Goal: Task Accomplishment & Management: Manage account settings

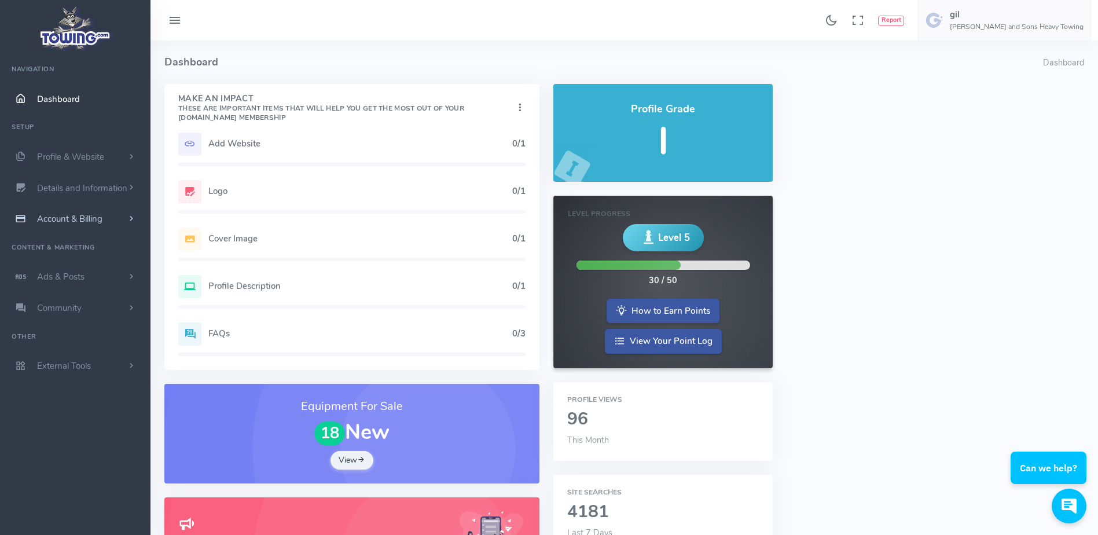
click at [102, 224] on span "Account & Billing" at bounding box center [69, 219] width 65 height 12
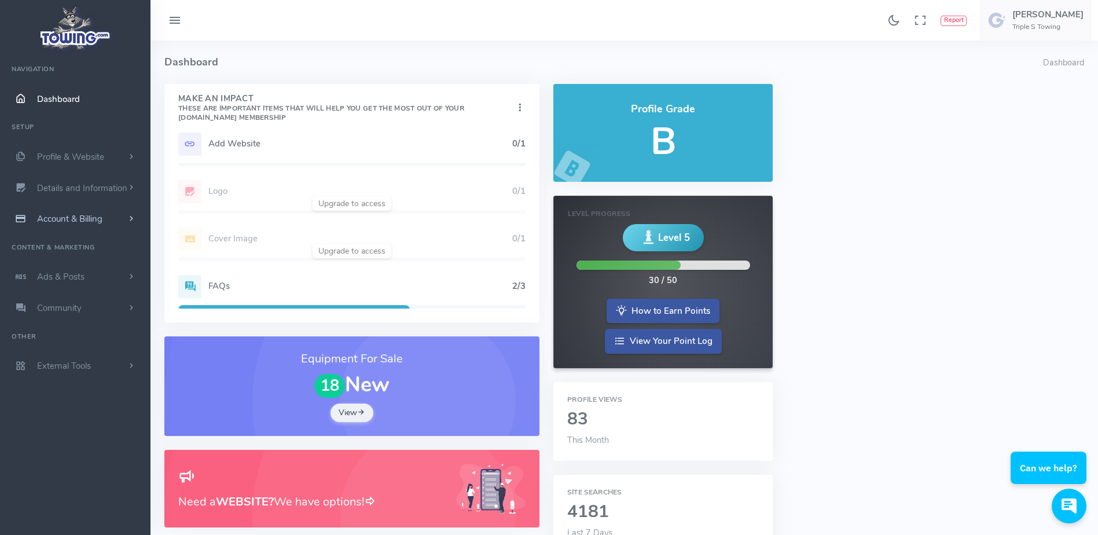
click at [104, 218] on link "Account & Billing" at bounding box center [75, 218] width 151 height 31
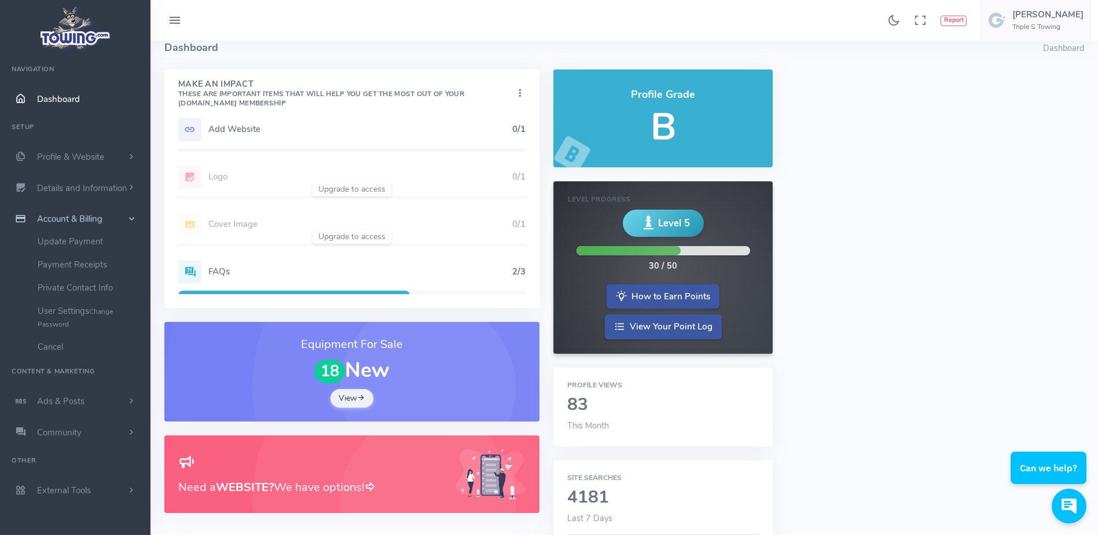
scroll to position [13, 0]
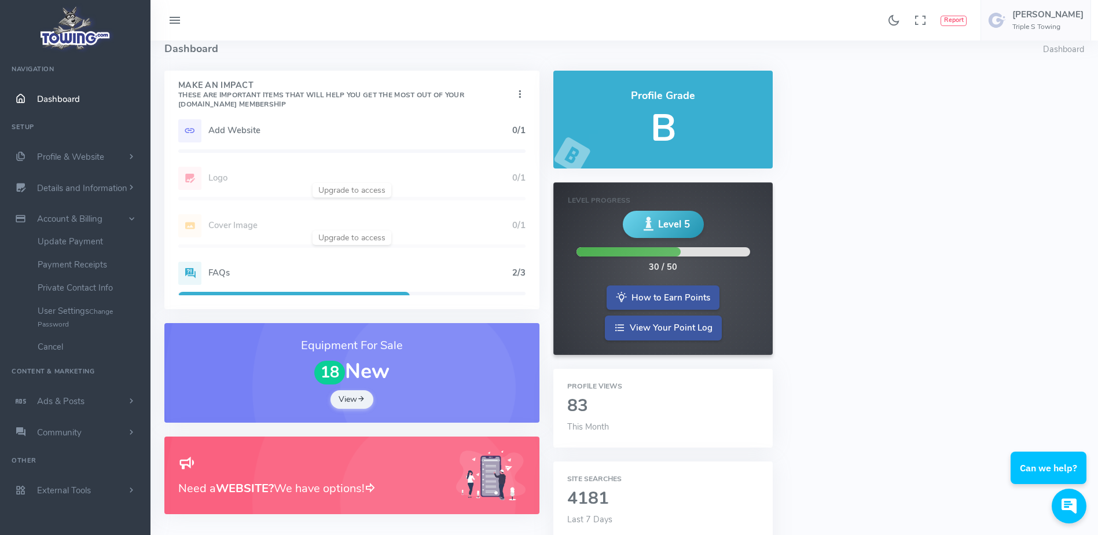
click at [611, 411] on h2 "83" at bounding box center [663, 406] width 192 height 19
